Goal: Navigation & Orientation: Find specific page/section

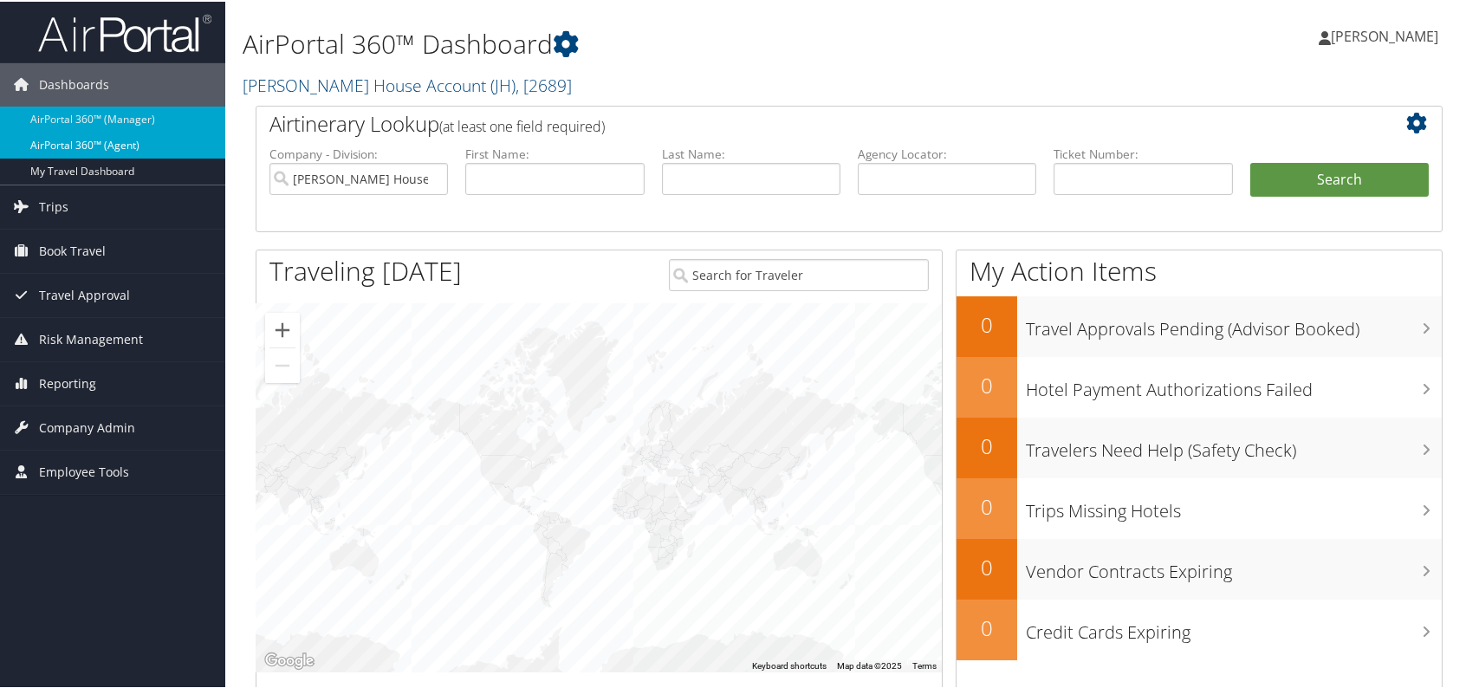
click at [138, 139] on link "AirPortal 360™ (Agent)" at bounding box center [112, 144] width 225 height 26
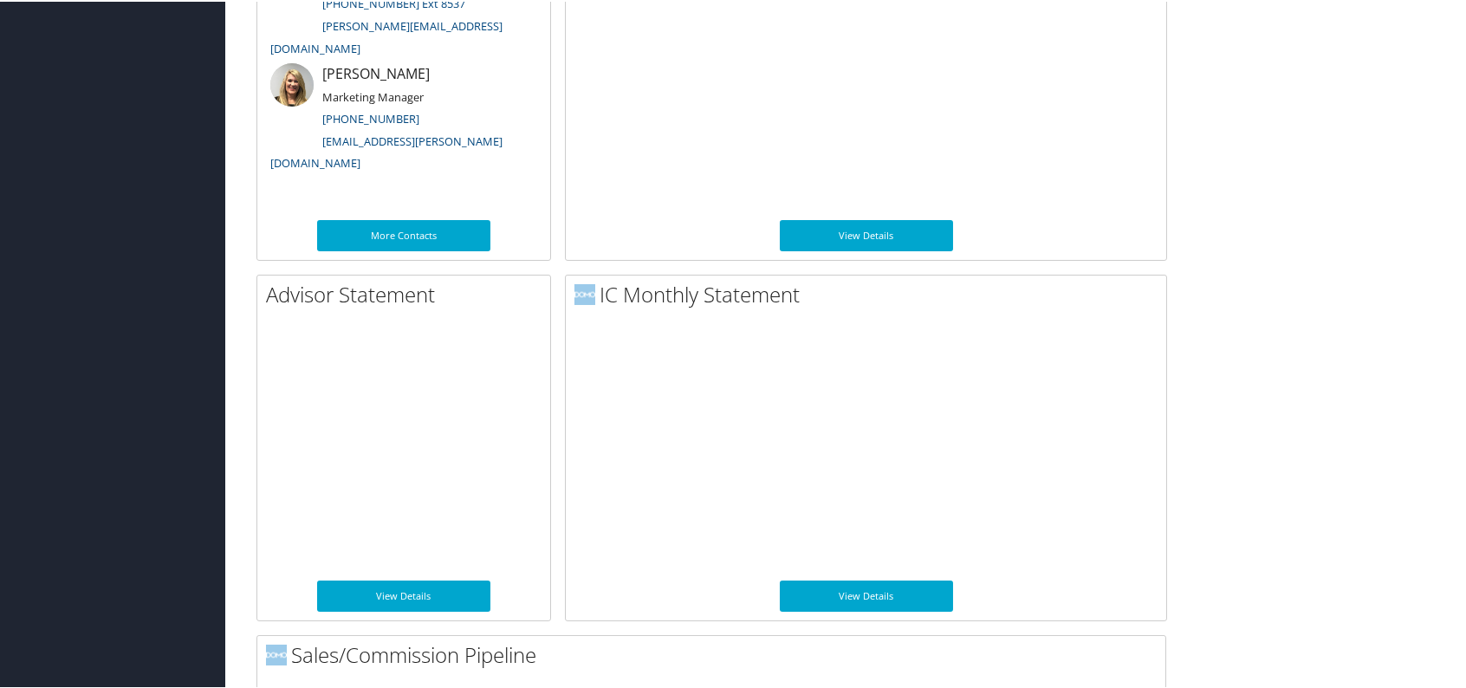
scroll to position [1011, 0]
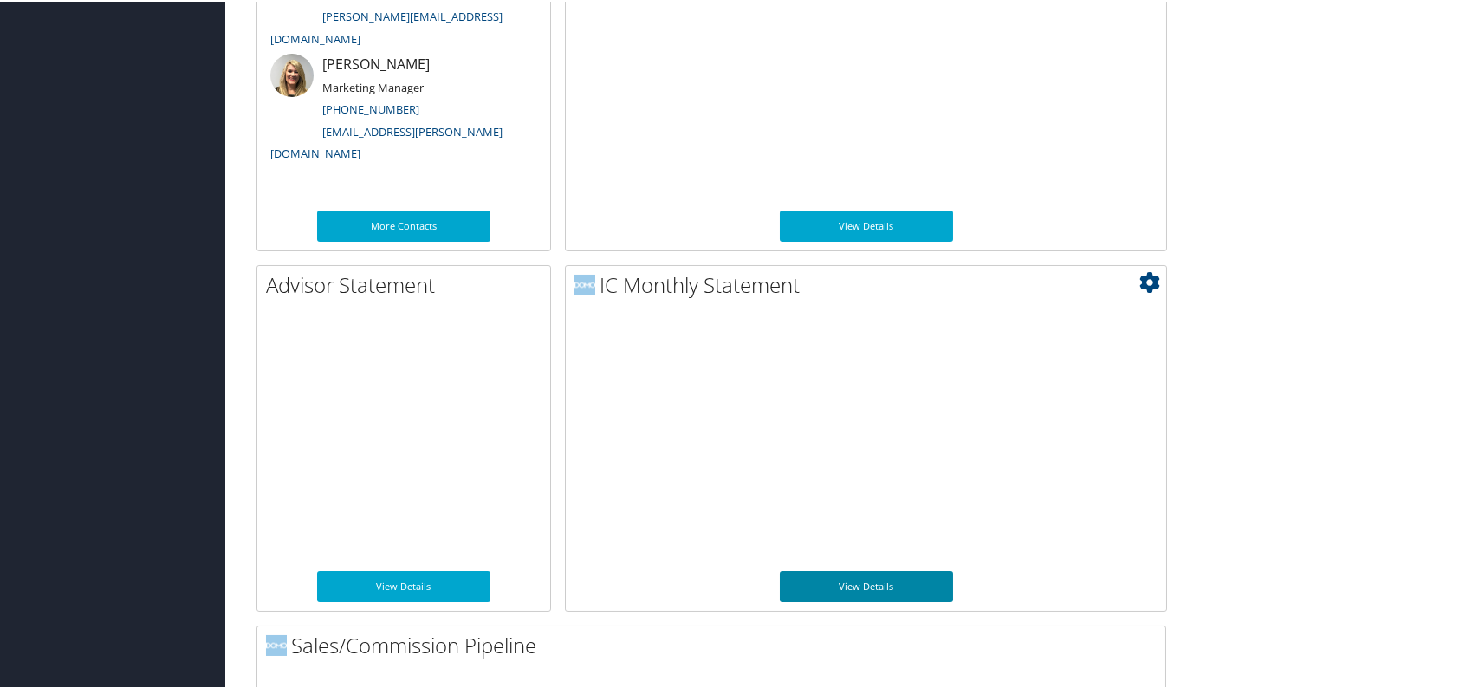
click at [897, 577] on link "View Details" at bounding box center [866, 584] width 173 height 31
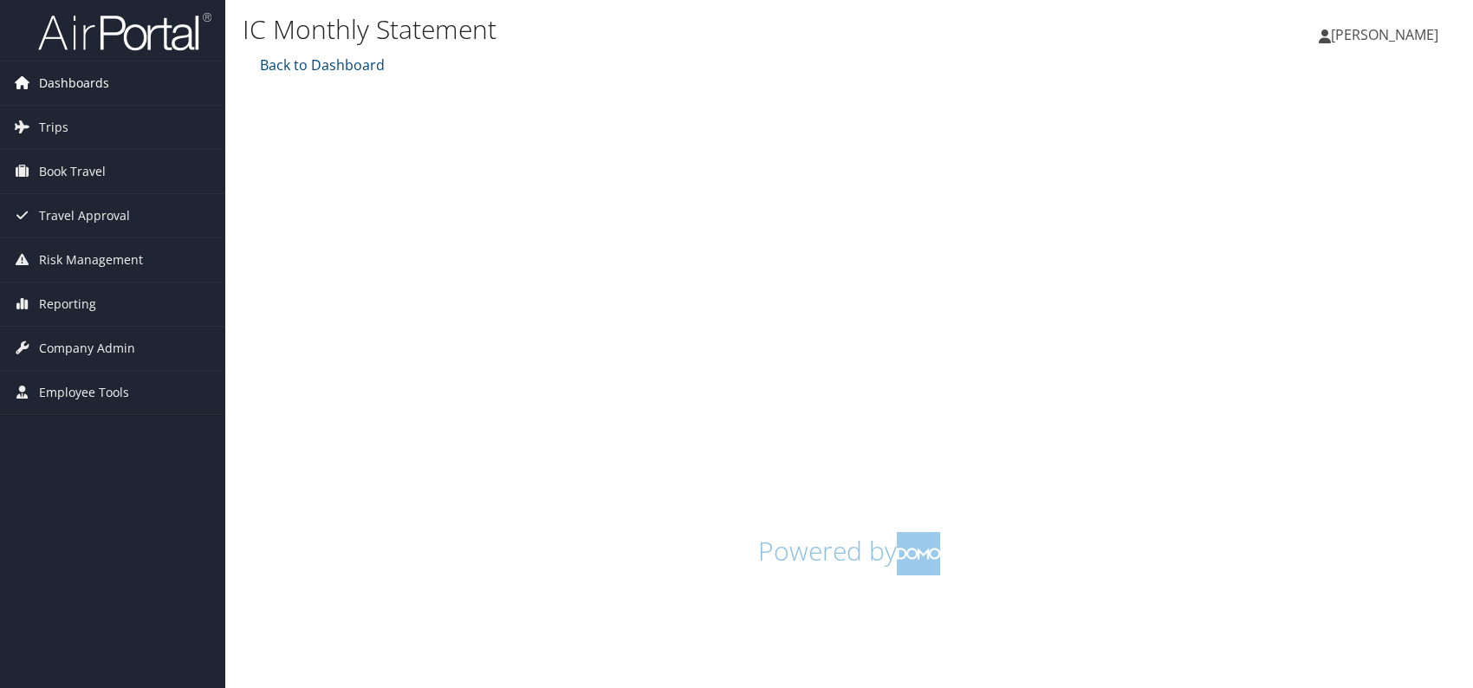
click at [76, 78] on span "Dashboards" at bounding box center [74, 83] width 70 height 43
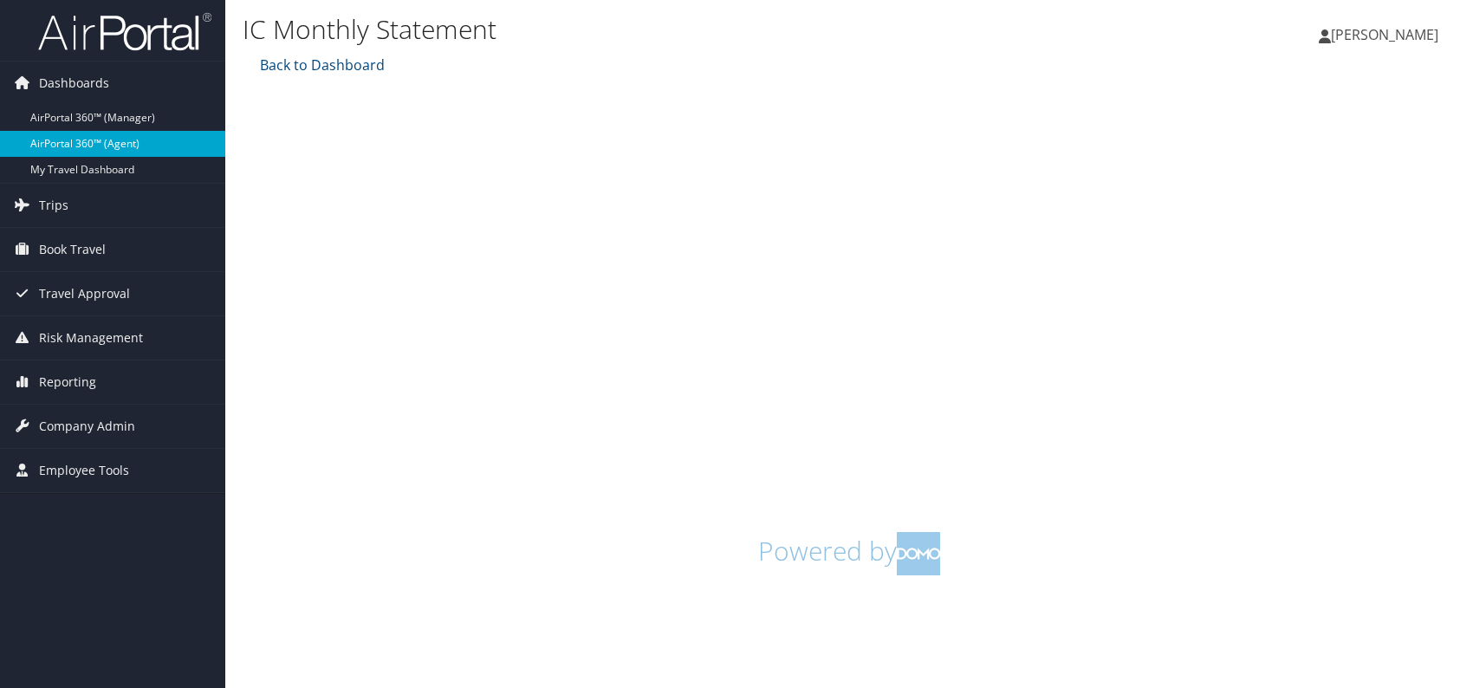
click at [109, 141] on link "AirPortal 360™ (Agent)" at bounding box center [112, 144] width 225 height 26
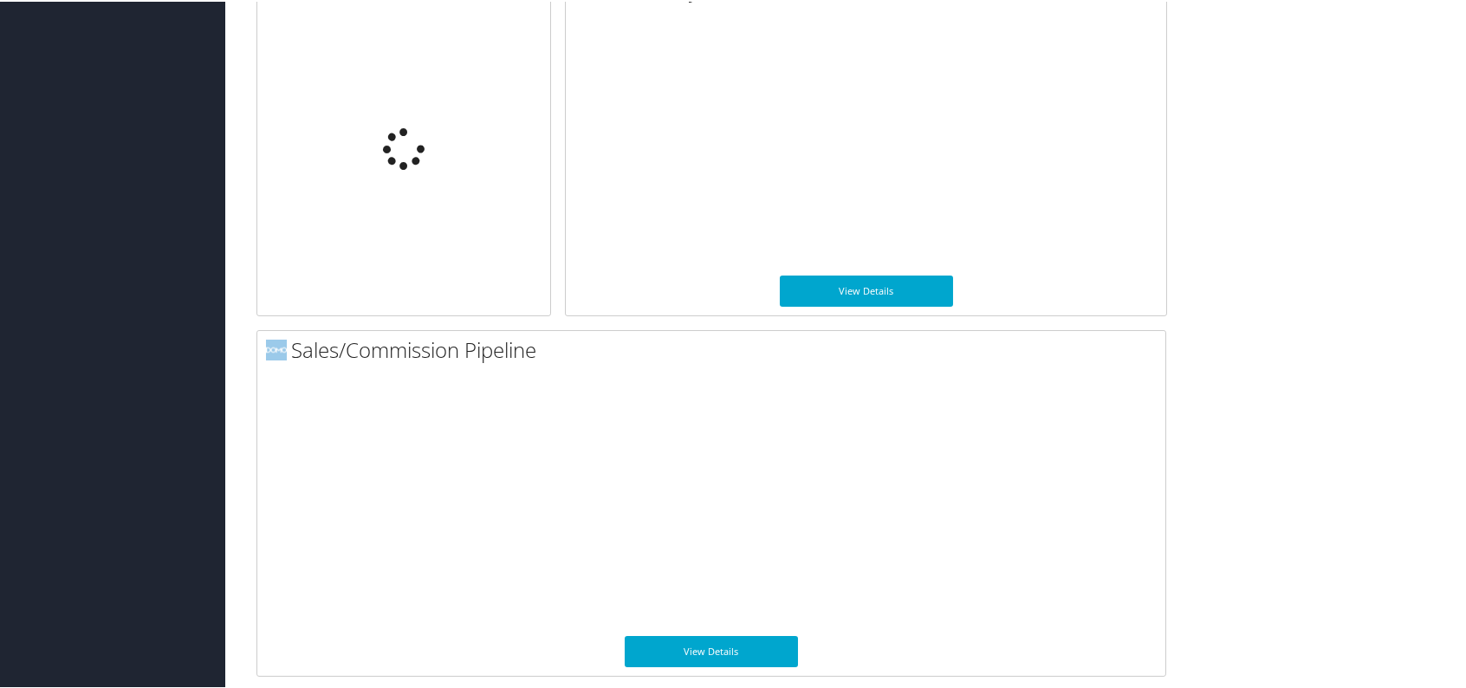
scroll to position [707, 0]
